Goal: Task Accomplishment & Management: Manage account settings

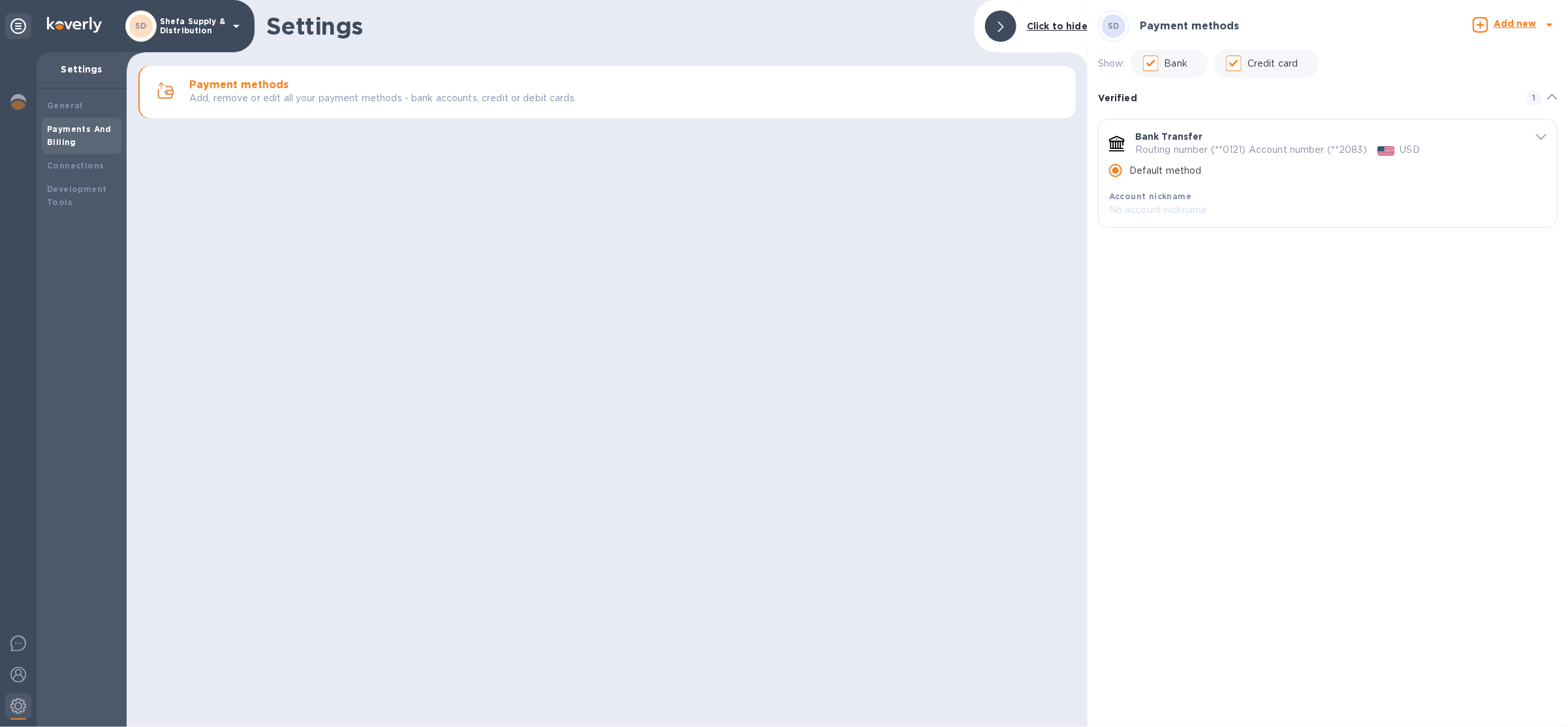
click at [176, 31] on p "Shefa Supply & Distribution" at bounding box center [193, 26] width 65 height 18
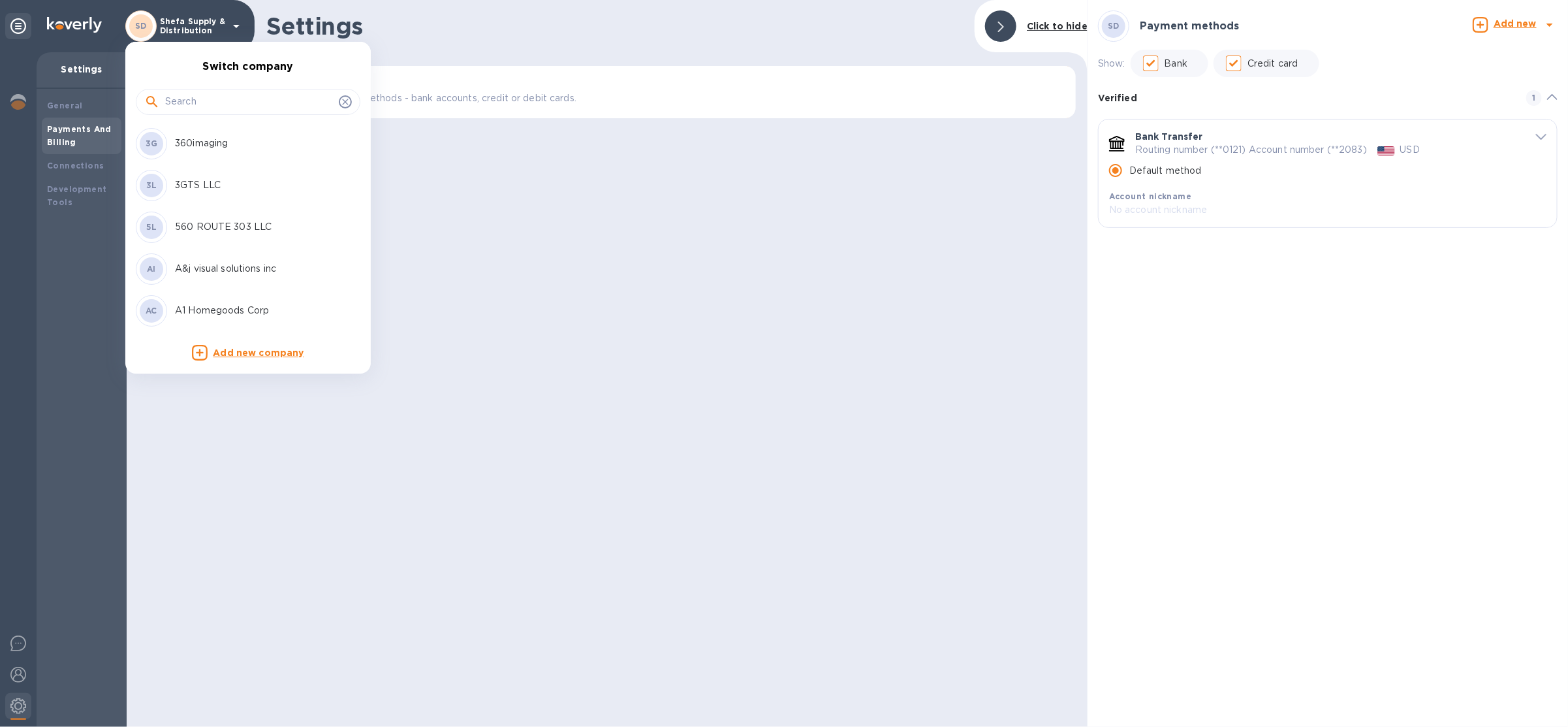
click at [223, 102] on input "text" at bounding box center [249, 102] width 168 height 20
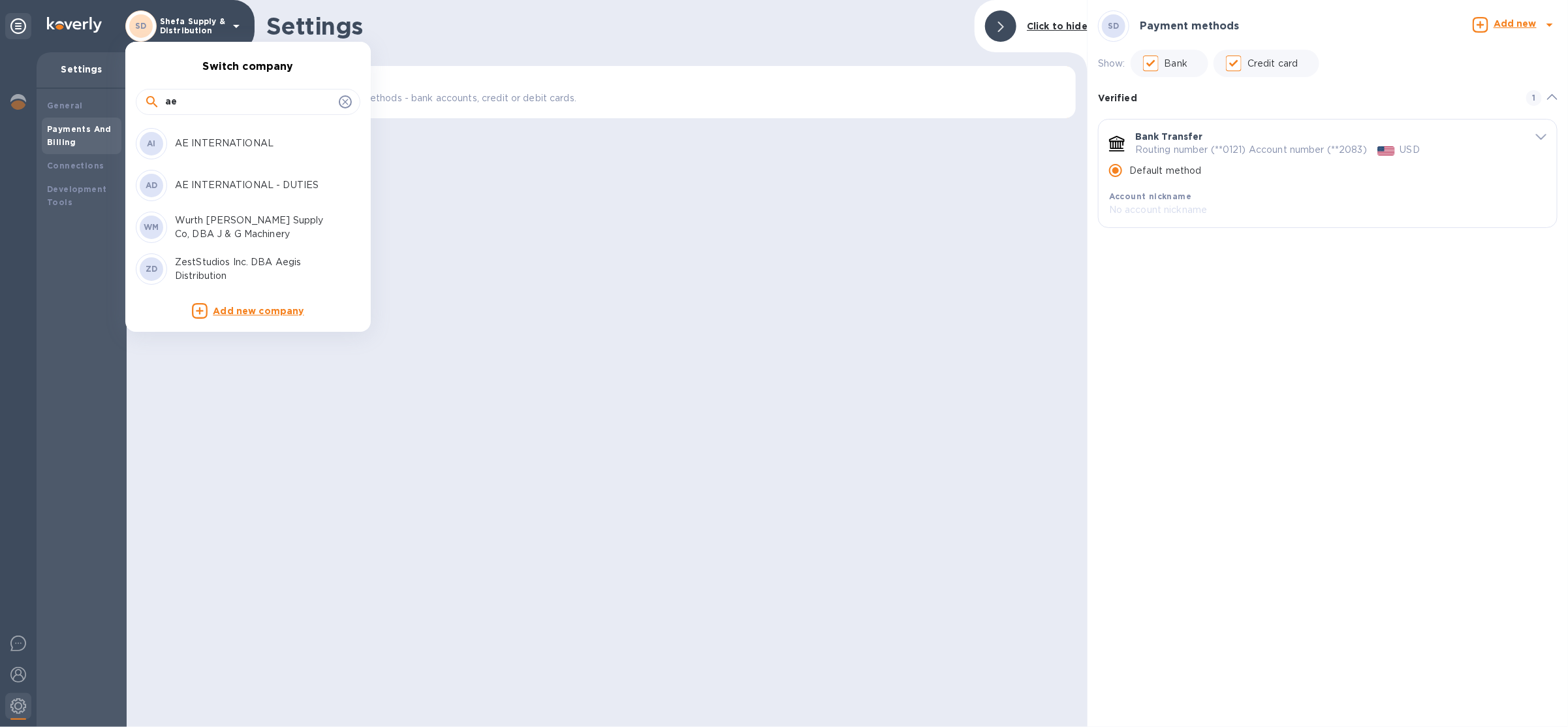
type input "ae"
drag, startPoint x: 243, startPoint y: 153, endPoint x: 259, endPoint y: 187, distance: 37.6
click at [259, 187] on div "AI AE INTERNATIONAL AD AE INTERNATIONAL - DUTIES WM Wurth Baer Supply Co, DBA J…" at bounding box center [243, 206] width 235 height 167
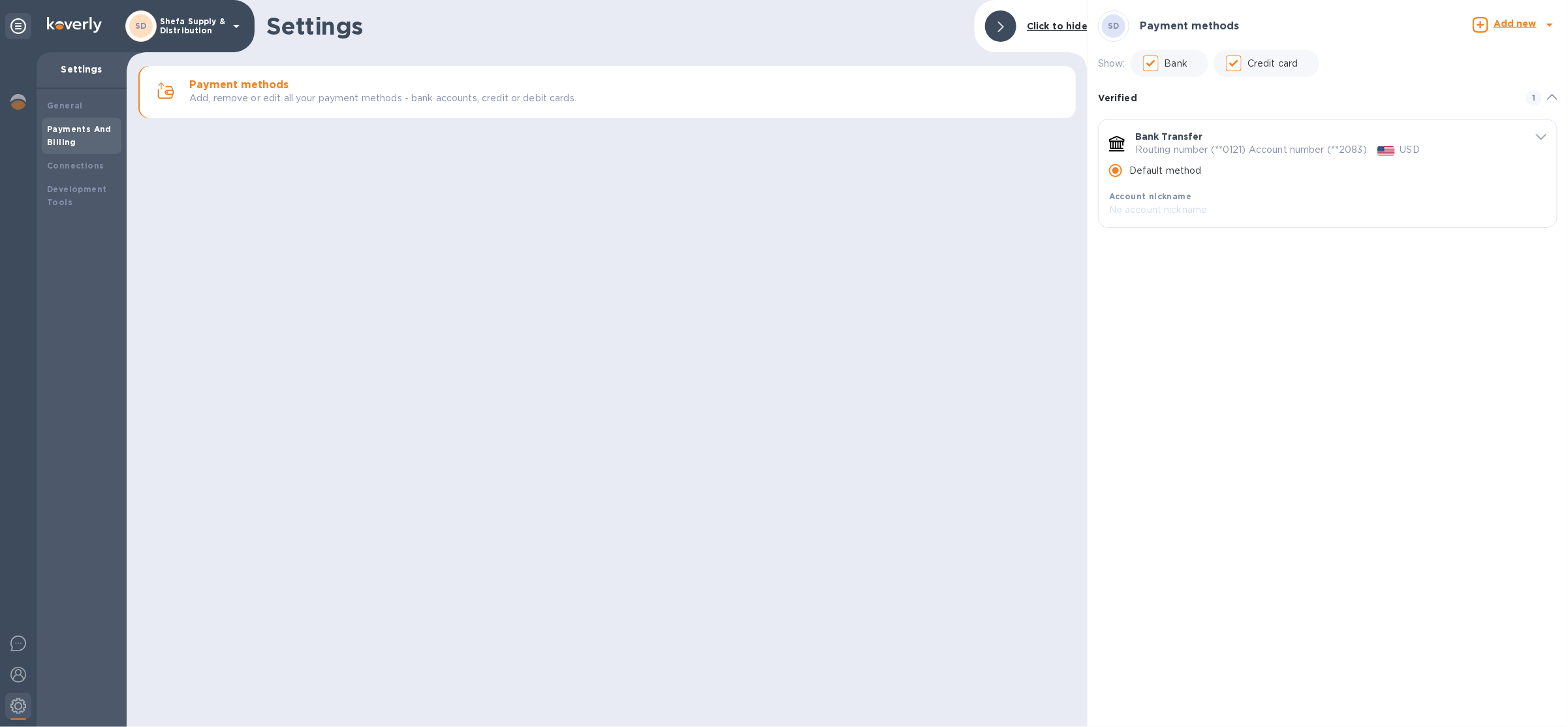
click at [208, 33] on p "Shefa Supply & Distribution" at bounding box center [193, 26] width 65 height 18
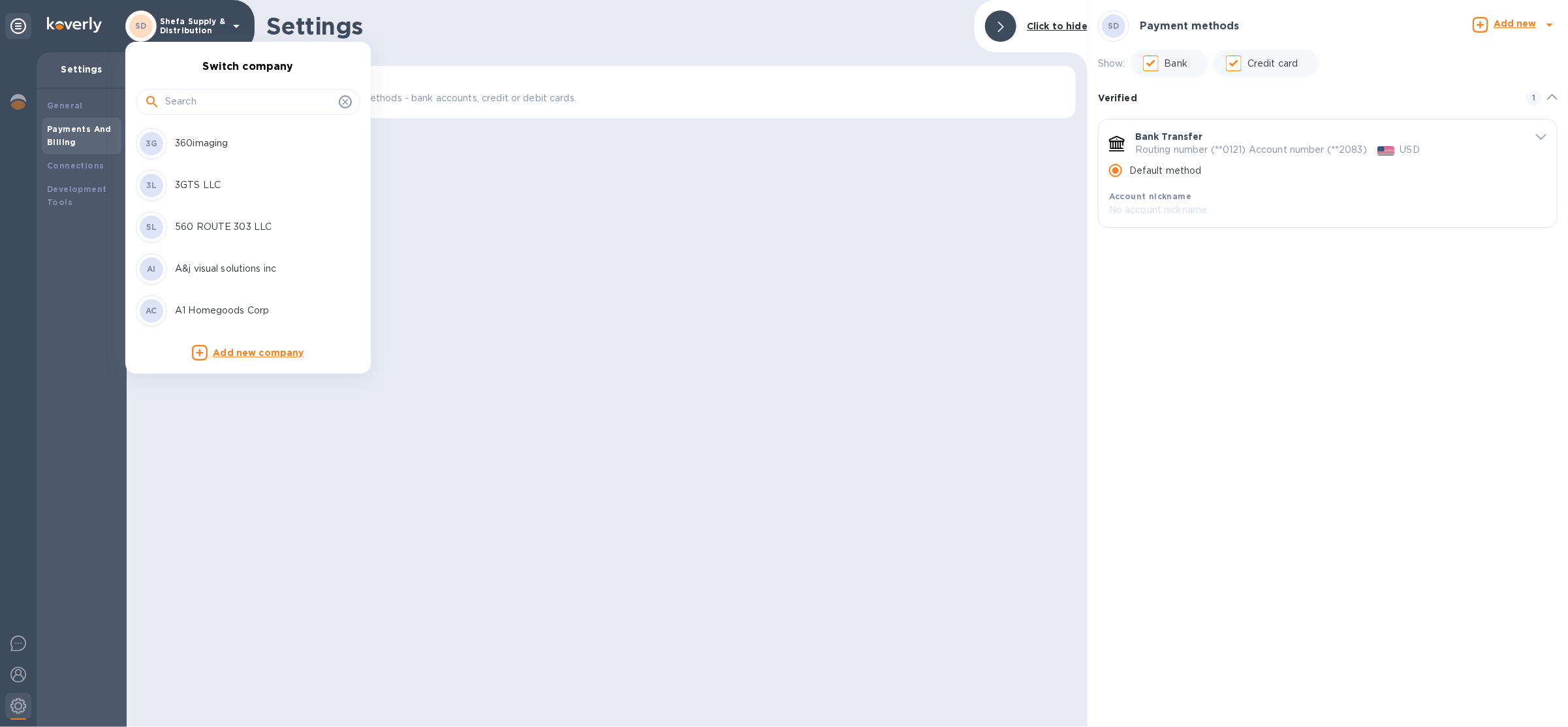
drag, startPoint x: 209, startPoint y: 185, endPoint x: 210, endPoint y: 116, distance: 69.0
click at [210, 116] on ul "Switch company 3G 360imaging 3L 3GTS LLC 5L 560 ROUTE 303 LLC AI A&j visual sol…" at bounding box center [248, 208] width 246 height 332
click at [210, 100] on input "text" at bounding box center [249, 102] width 168 height 20
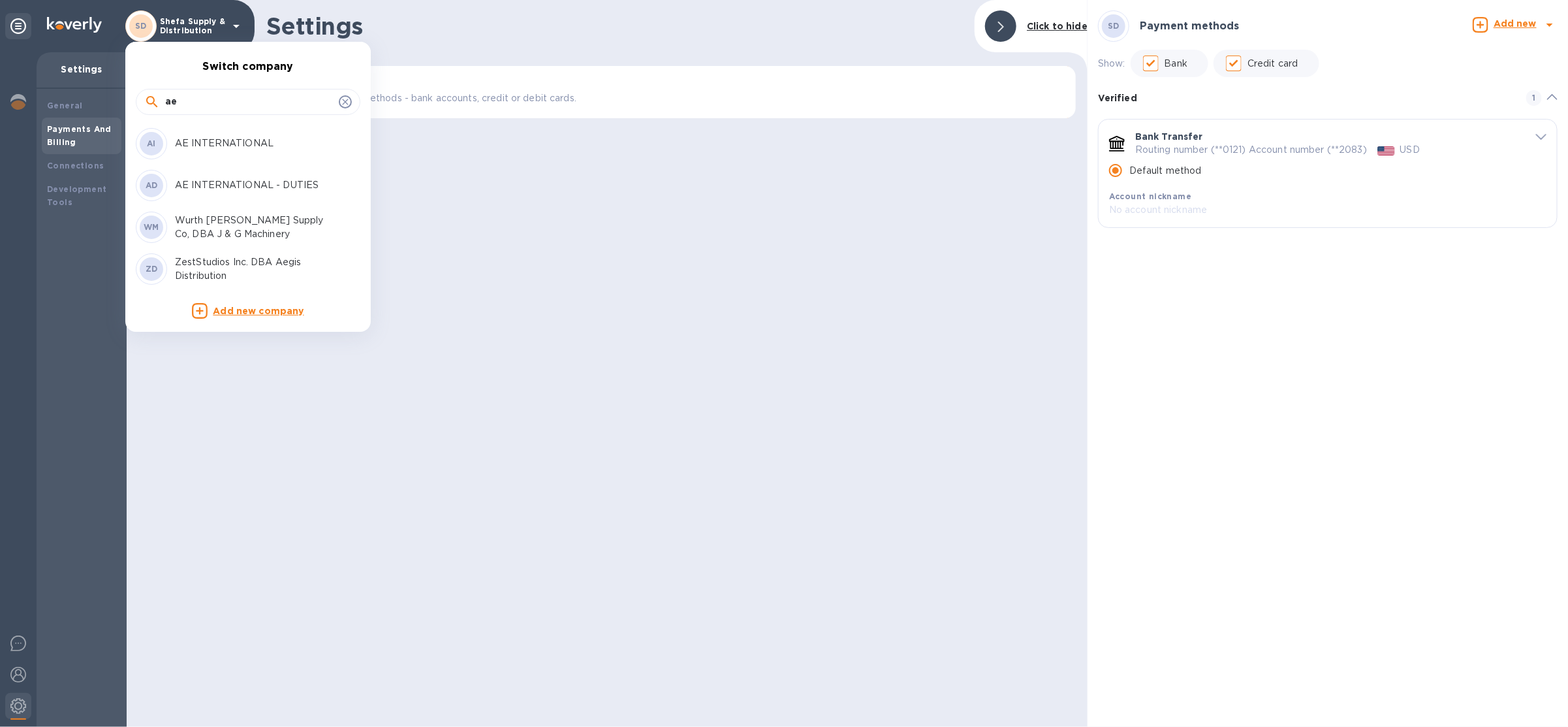
type input "ae"
click at [244, 179] on p "AE INTERNATIONAL - DUTIES" at bounding box center [257, 185] width 164 height 14
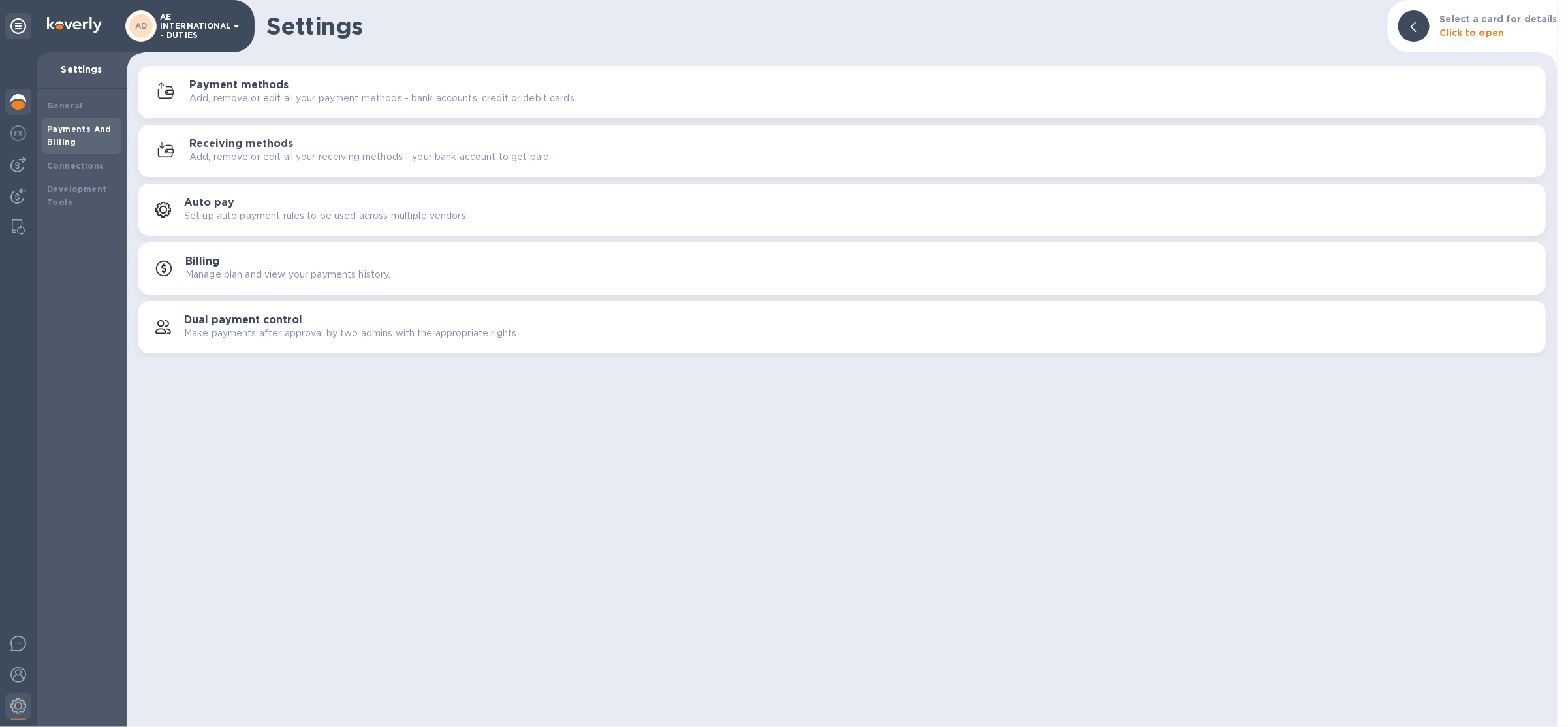
click at [22, 113] on div at bounding box center [18, 103] width 26 height 29
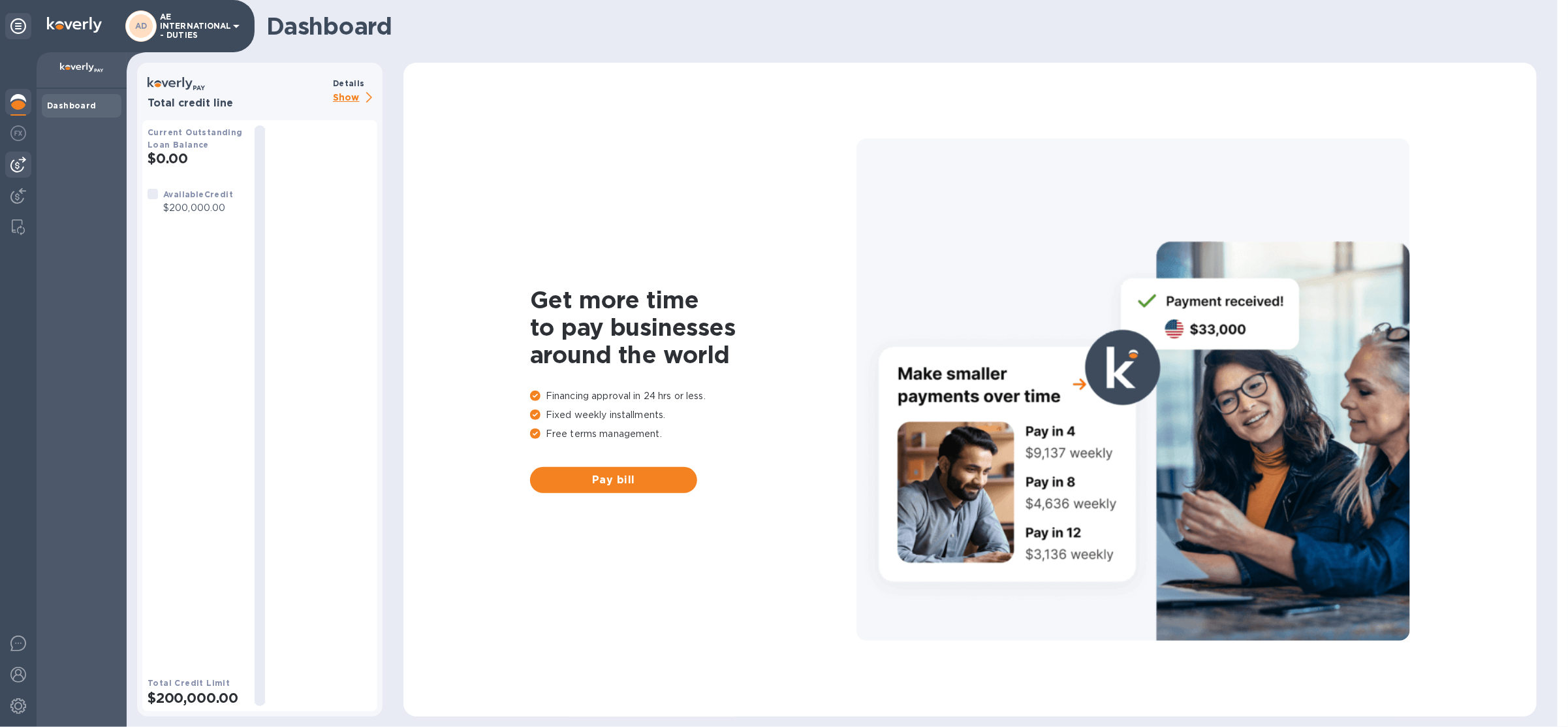
click at [22, 176] on div at bounding box center [18, 164] width 26 height 26
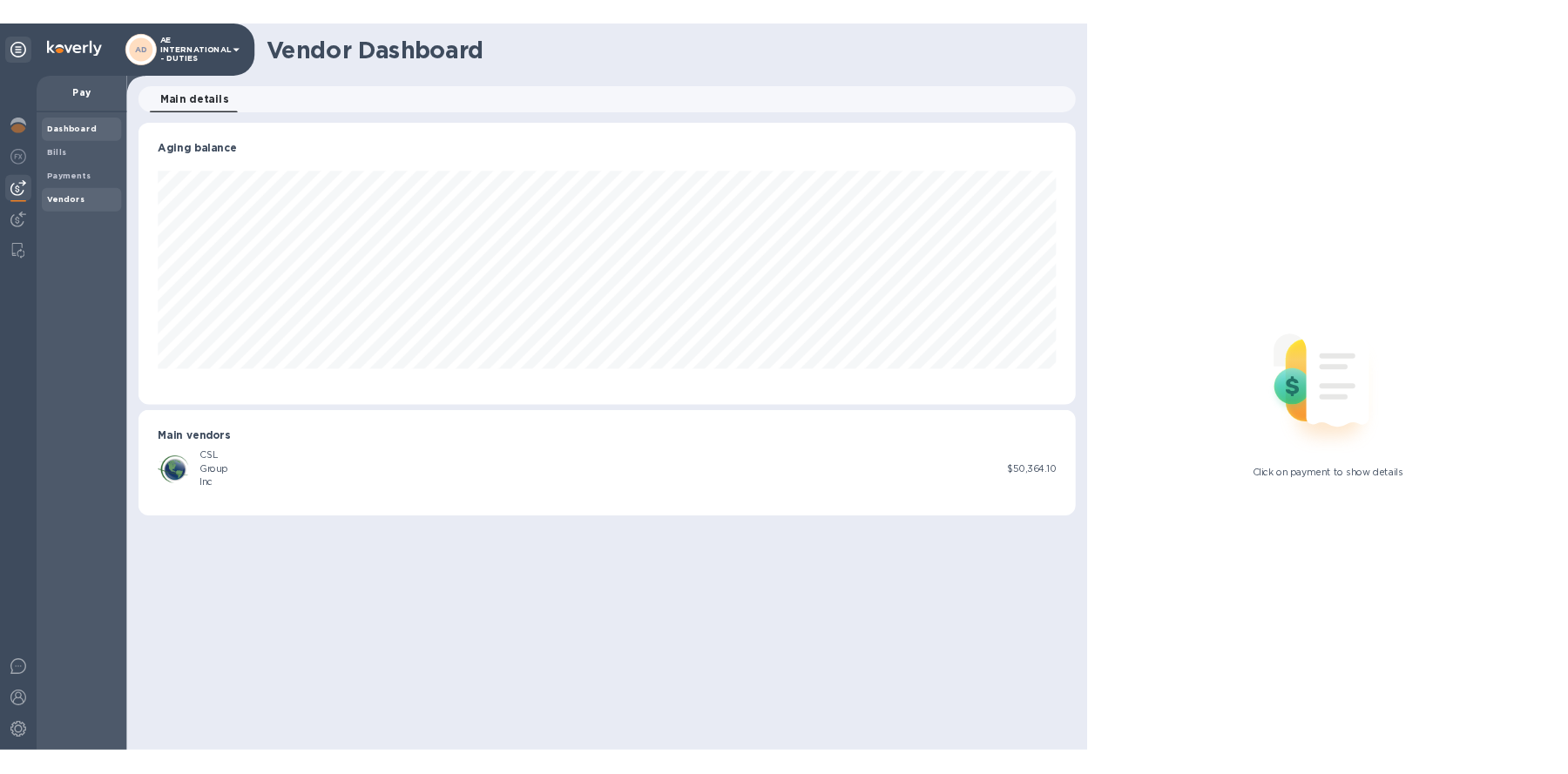
scroll to position [376, 1251]
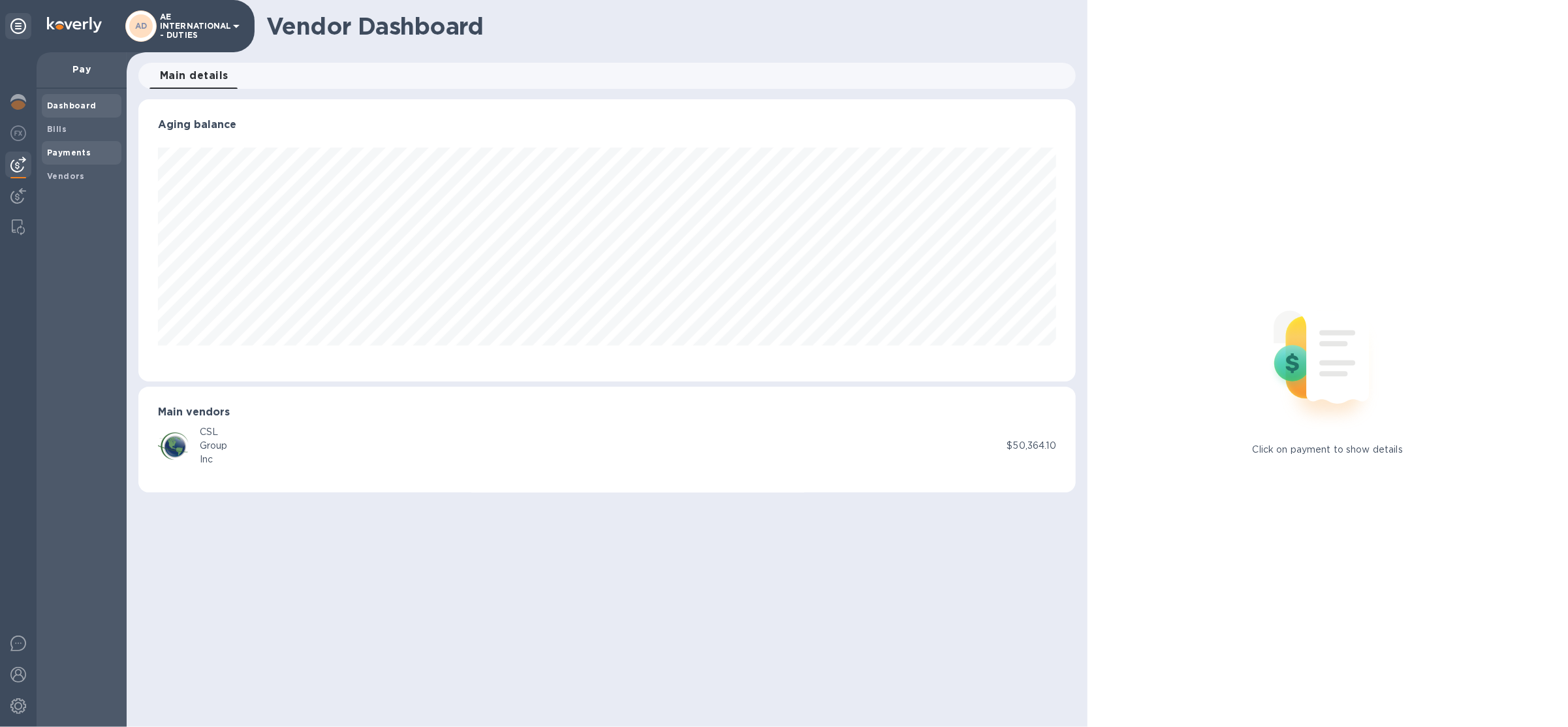
click at [66, 154] on b "Payments" at bounding box center [69, 152] width 43 height 10
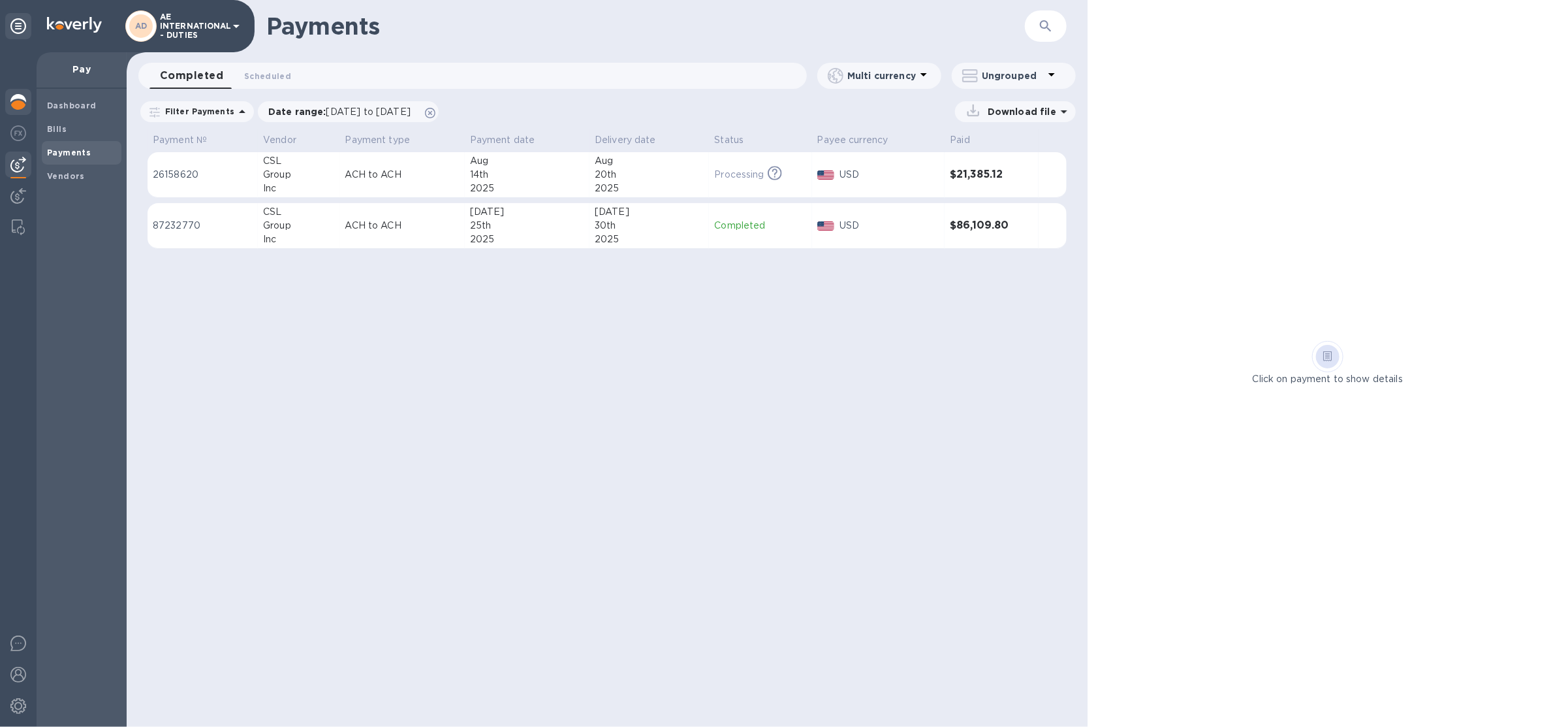
click at [21, 111] on div at bounding box center [18, 103] width 26 height 29
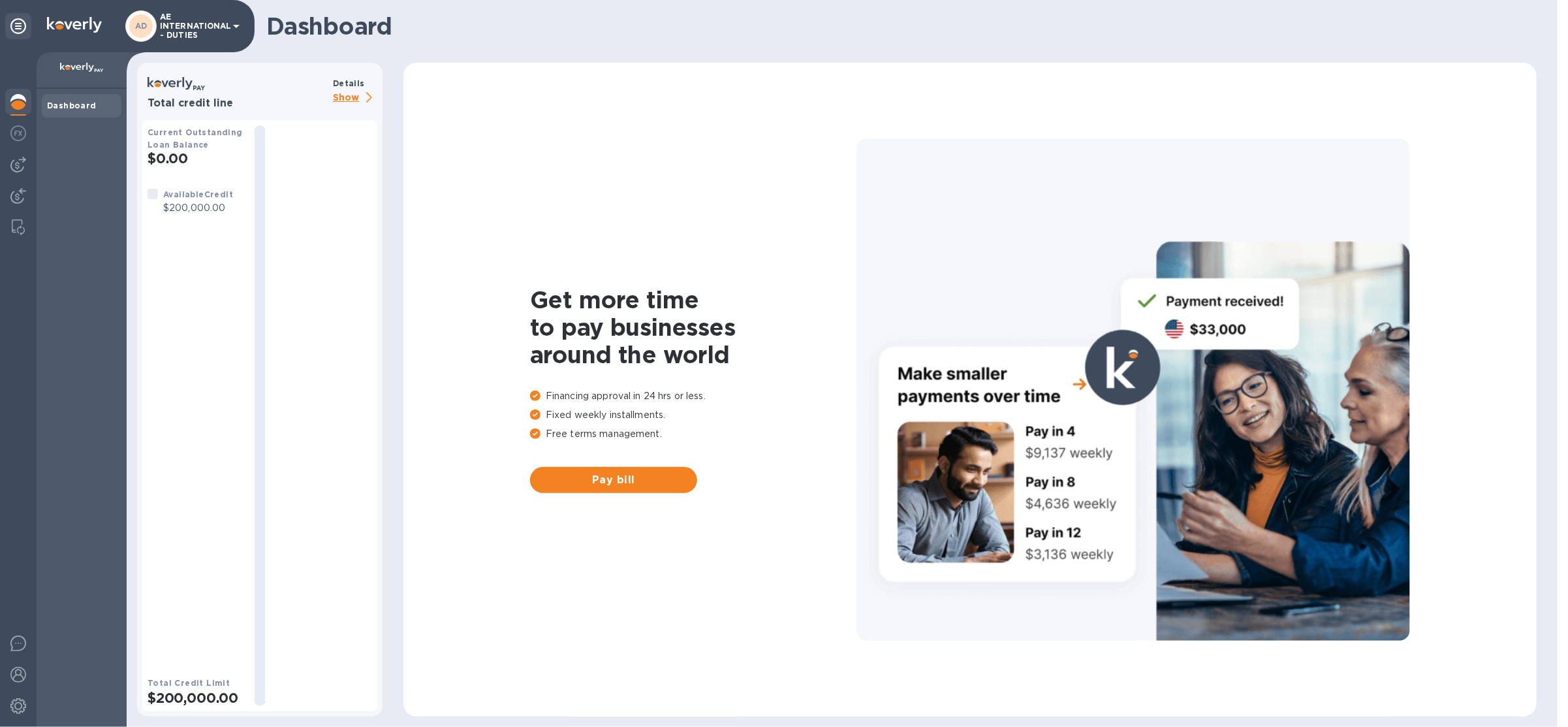
click at [359, 98] on p "Show" at bounding box center [355, 98] width 44 height 16
